Goal: Navigation & Orientation: Find specific page/section

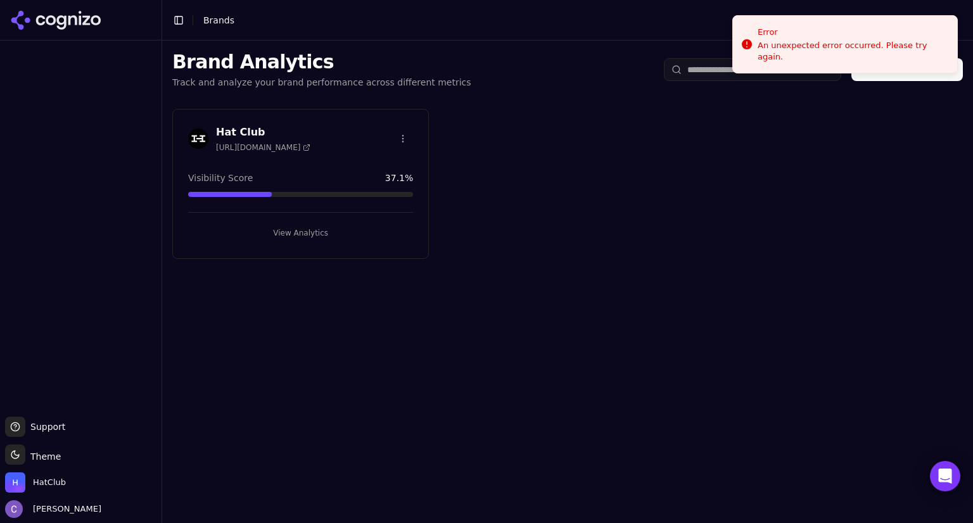
click at [347, 231] on button "View Analytics" at bounding box center [300, 233] width 225 height 20
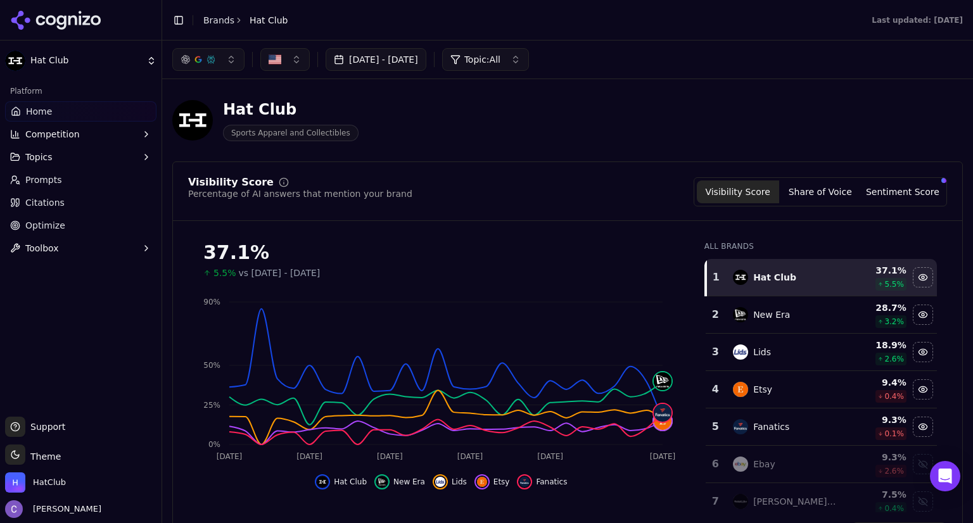
click at [216, 64] on button "button" at bounding box center [208, 59] width 72 height 23
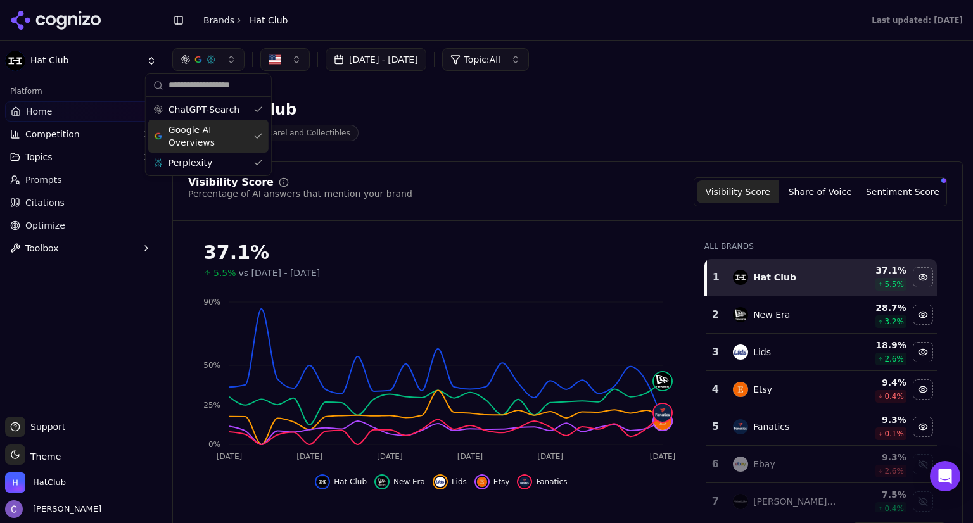
click at [257, 132] on div "Google AI Overviews" at bounding box center [208, 136] width 120 height 33
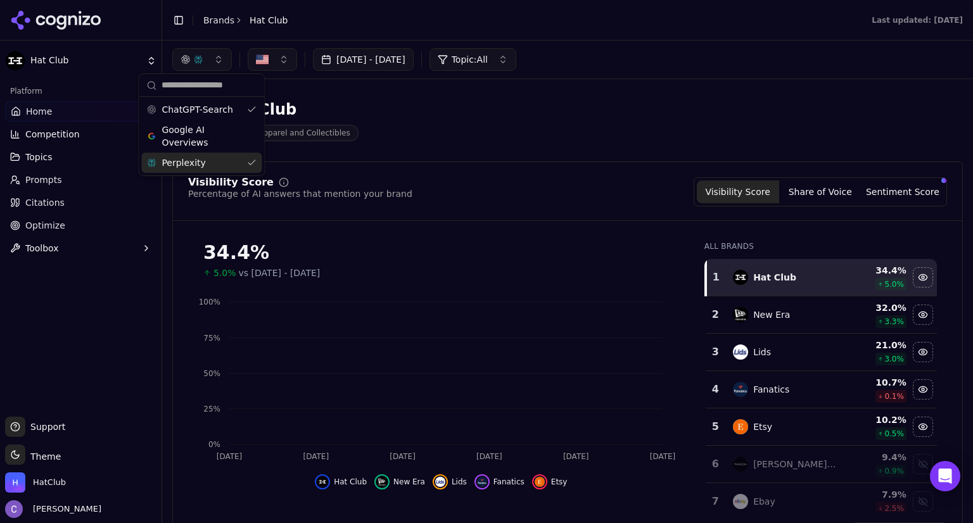
click at [253, 158] on div "Perplexity" at bounding box center [201, 163] width 120 height 20
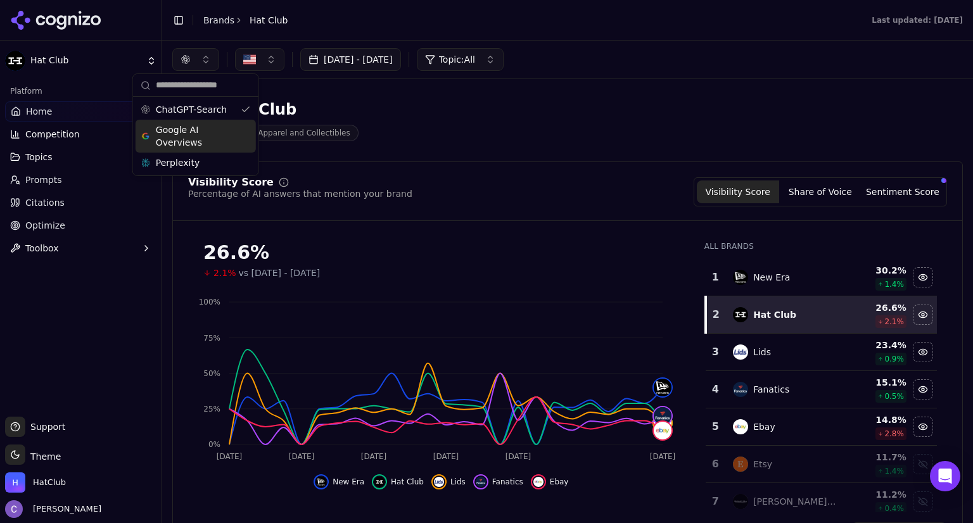
click at [244, 139] on div "Google AI Overviews" at bounding box center [196, 136] width 120 height 33
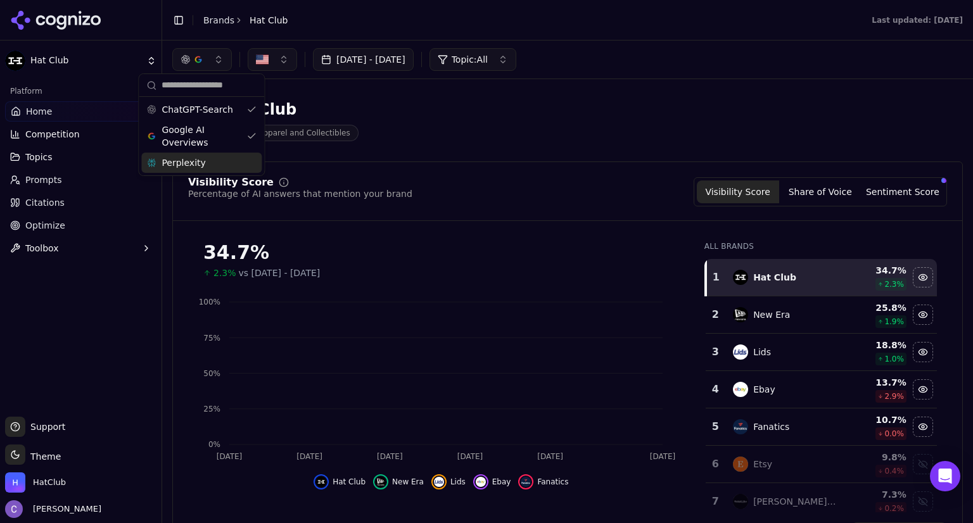
click at [244, 165] on div "Perplexity" at bounding box center [201, 163] width 120 height 20
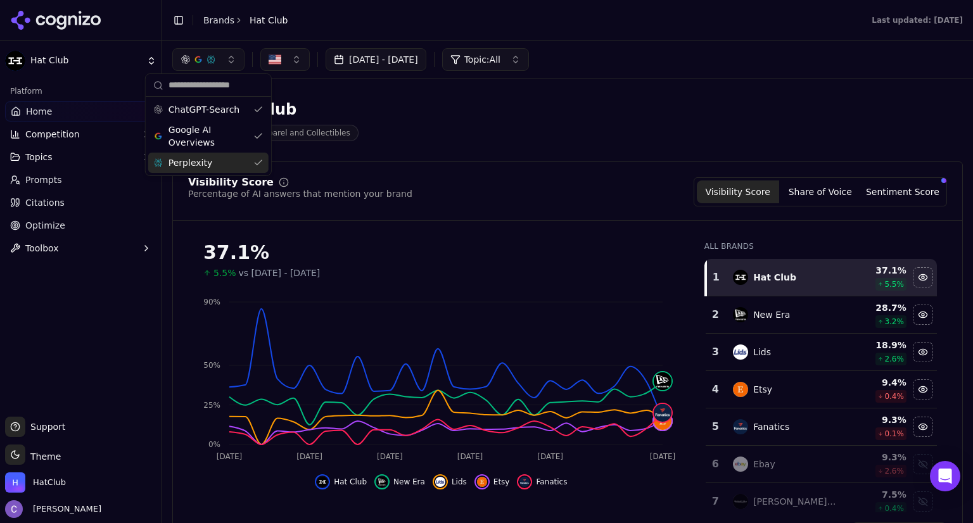
click at [57, 180] on span "Prompts" at bounding box center [43, 180] width 37 height 13
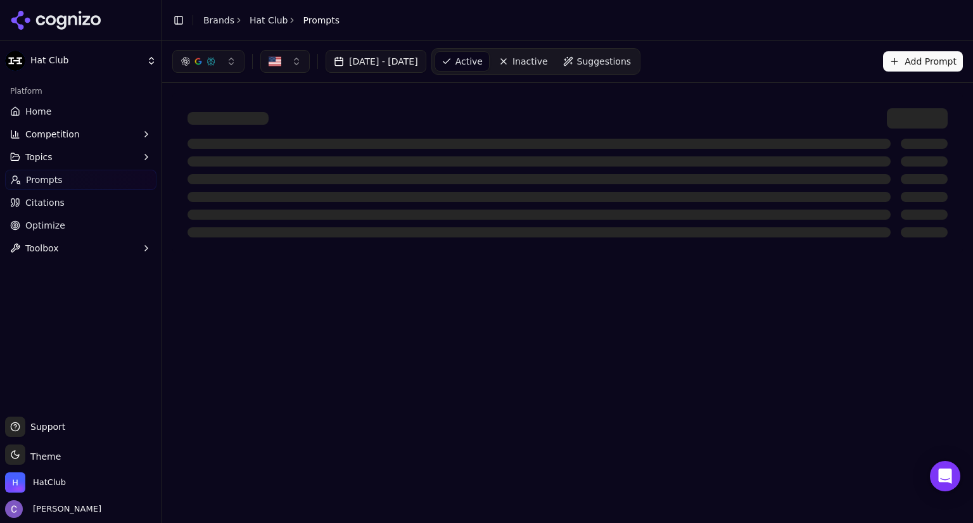
click at [60, 158] on button "Topics" at bounding box center [80, 157] width 151 height 20
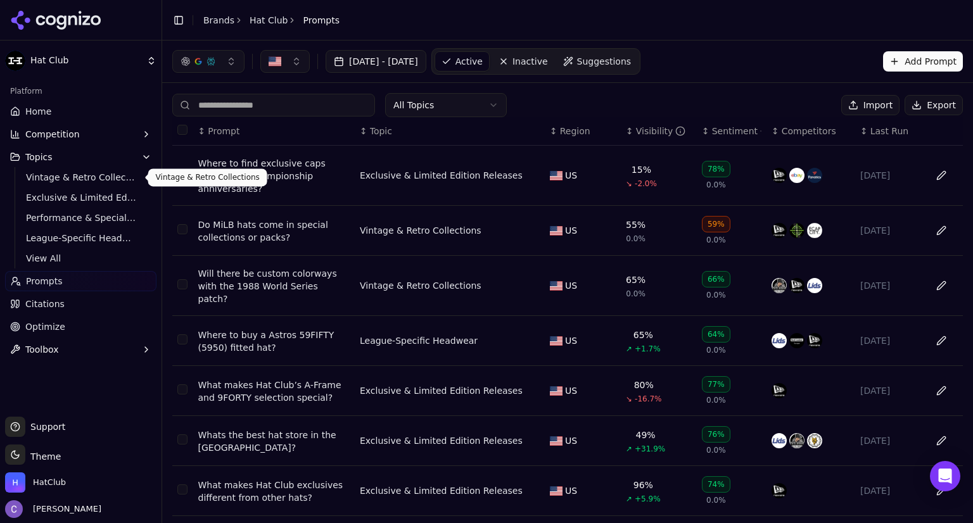
click at [66, 175] on span "Vintage & Retro Collections" at bounding box center [81, 177] width 110 height 13
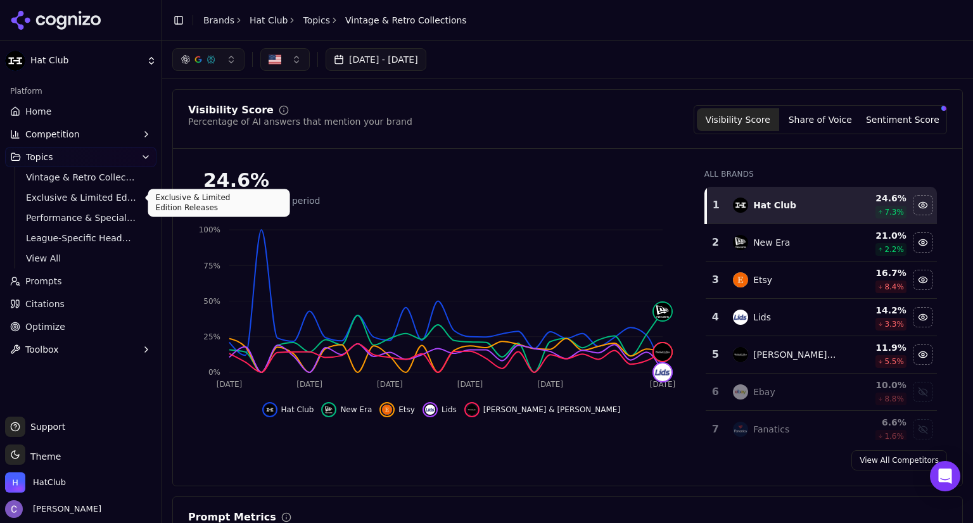
click at [119, 201] on span "Exclusive & Limited Edition Releases" at bounding box center [81, 197] width 110 height 13
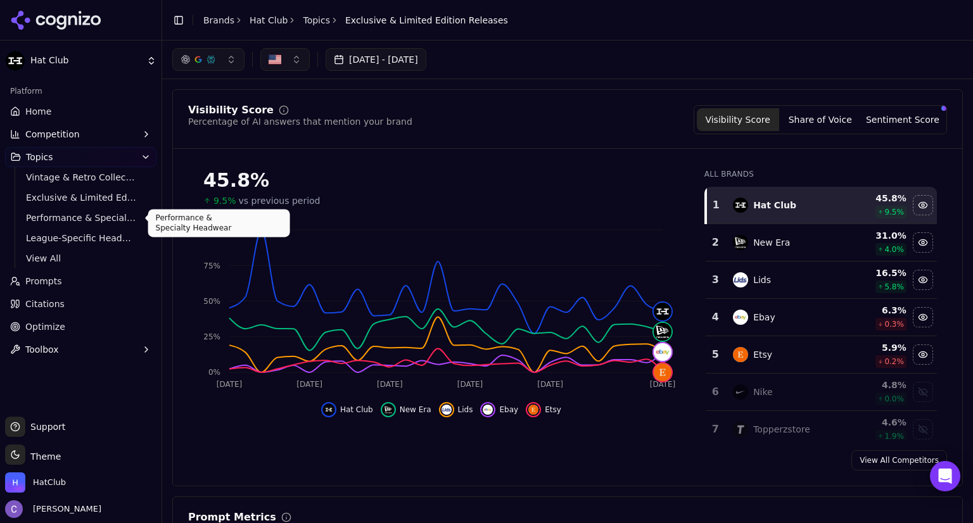
click at [107, 220] on span "Performance & Specialty Headwear" at bounding box center [81, 218] width 110 height 13
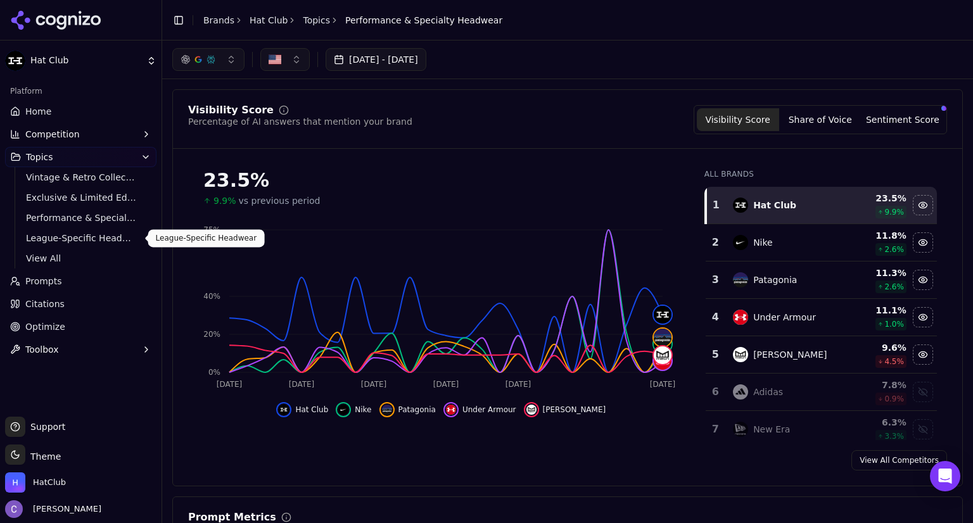
click at [92, 234] on span "League-Specific Headwear" at bounding box center [81, 238] width 110 height 13
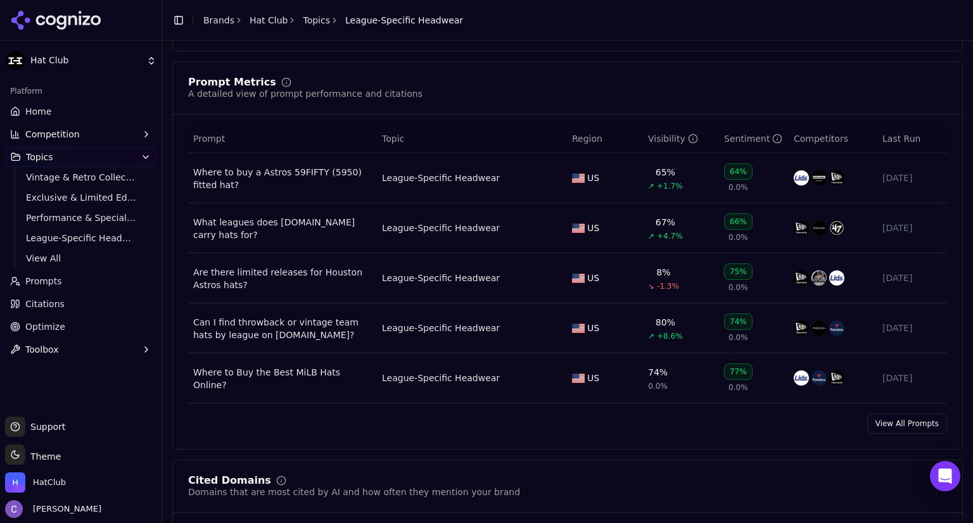
scroll to position [438, 0]
